Goal: Information Seeking & Learning: Learn about a topic

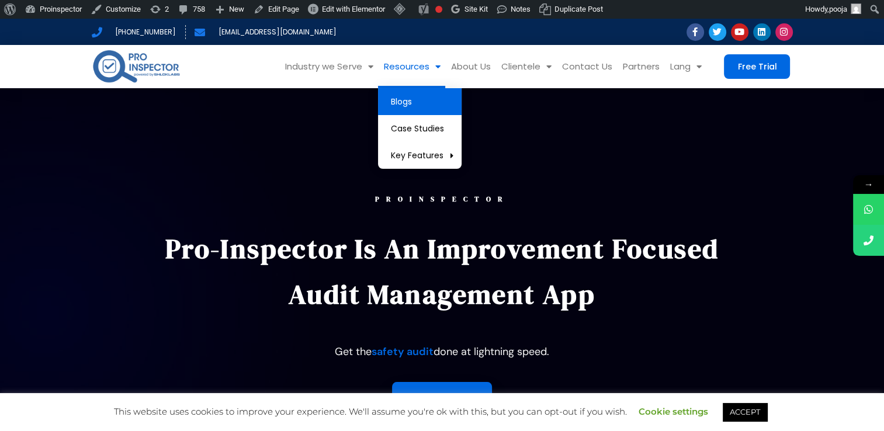
click at [429, 99] on link "Blogs" at bounding box center [420, 101] width 84 height 27
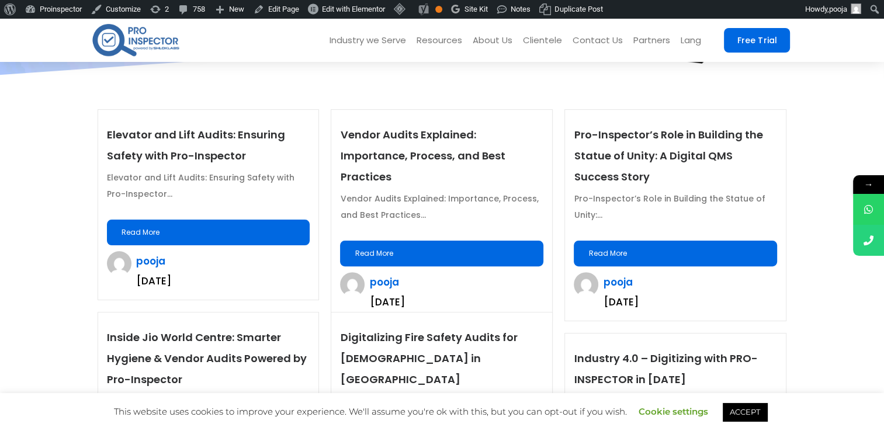
scroll to position [292, 0]
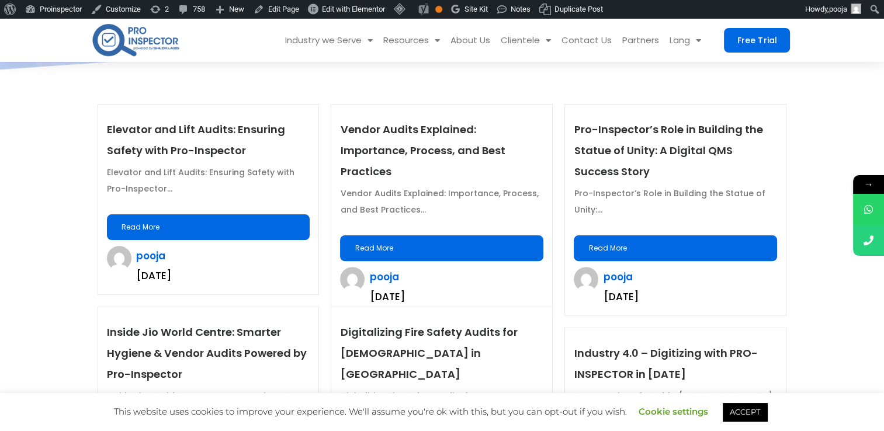
click at [196, 223] on link "Read More" at bounding box center [208, 227] width 203 height 26
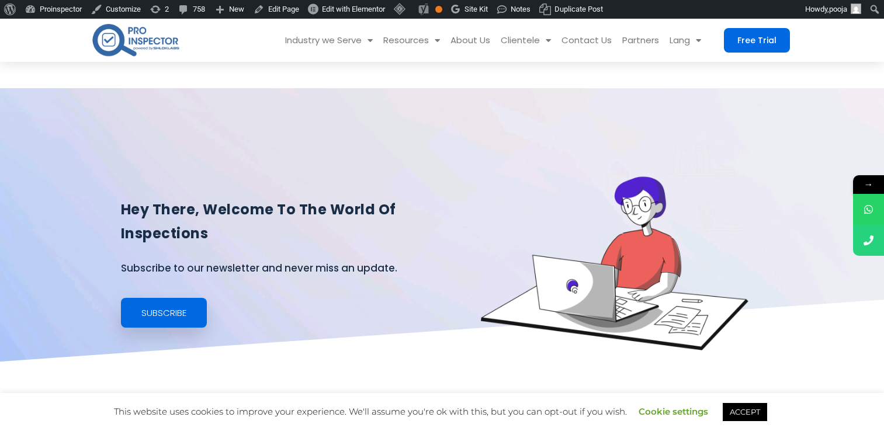
scroll to position [292, 0]
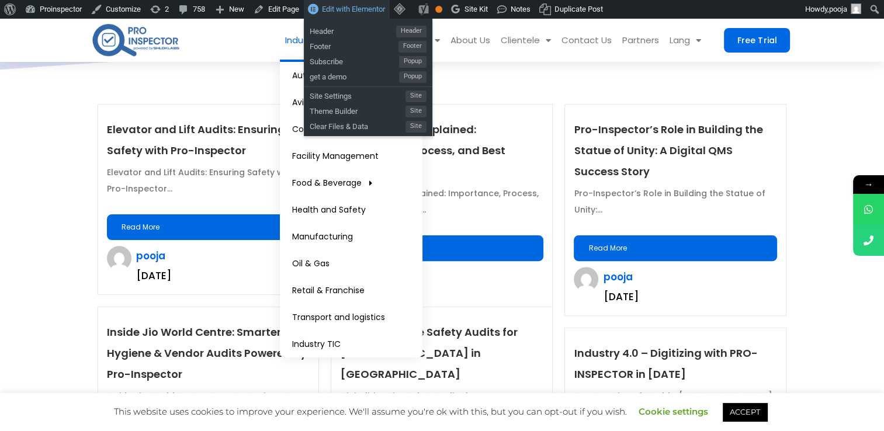
click at [372, 11] on span "Edit with Elementor" at bounding box center [353, 9] width 63 height 9
